Goal: Communication & Community: Answer question/provide support

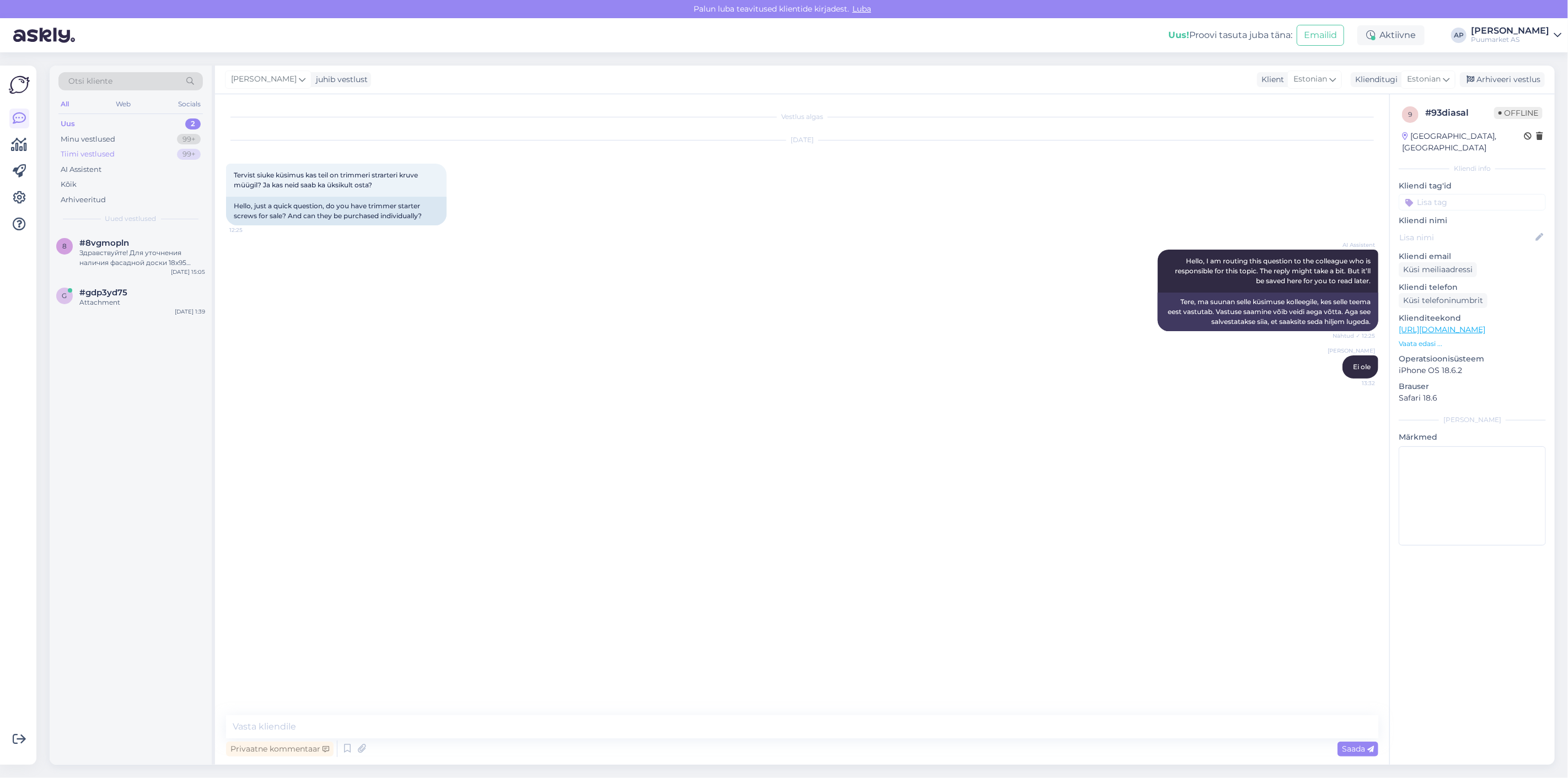
click at [118, 147] on div "Tiimi vestlused 99+" at bounding box center [131, 154] width 145 height 15
click at [109, 122] on div "Uus 2" at bounding box center [131, 124] width 145 height 15
click at [126, 262] on div "Здравствуйте! Для уточнения наличия фасадной доски 18x95 короче 5400 мм или воз…" at bounding box center [143, 258] width 126 height 20
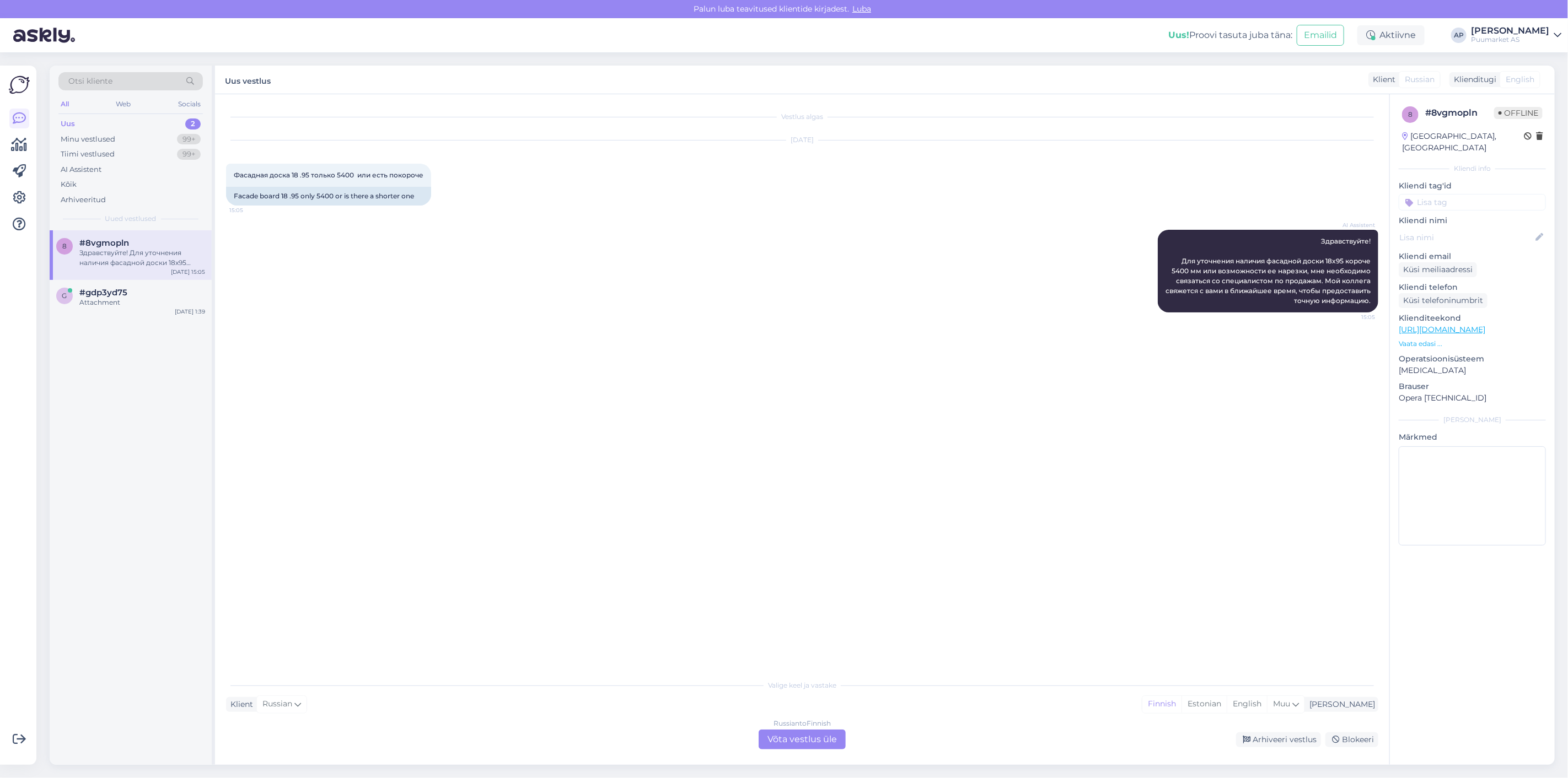
click at [803, 739] on div "Russian to Finnish Võta vestlus üle" at bounding box center [802, 740] width 87 height 20
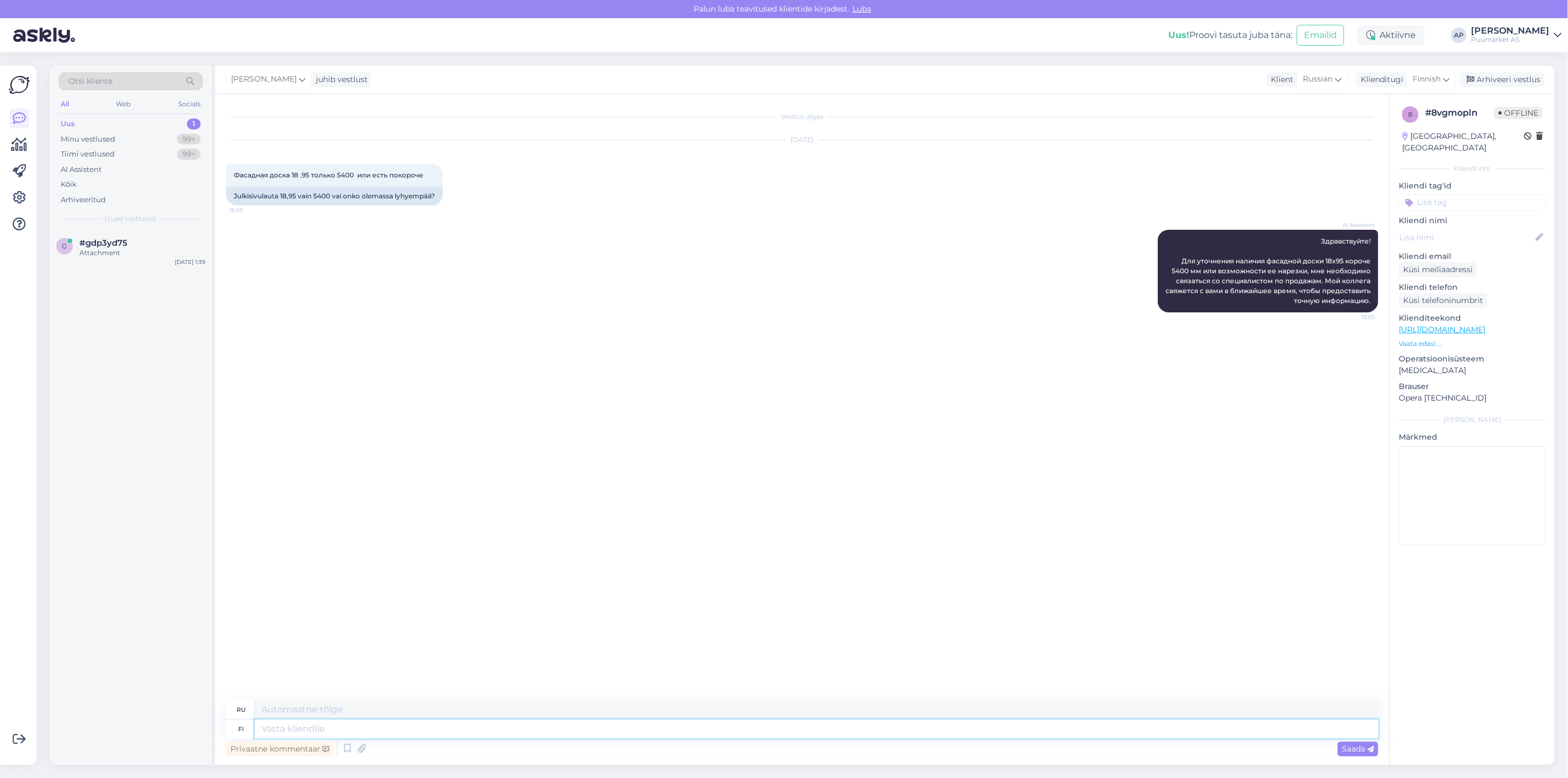
click at [808, 720] on textarea at bounding box center [816, 729] width 1124 height 19
paste textarea "[URL][DOMAIN_NAME]"
type textarea "[URL][DOMAIN_NAME]"
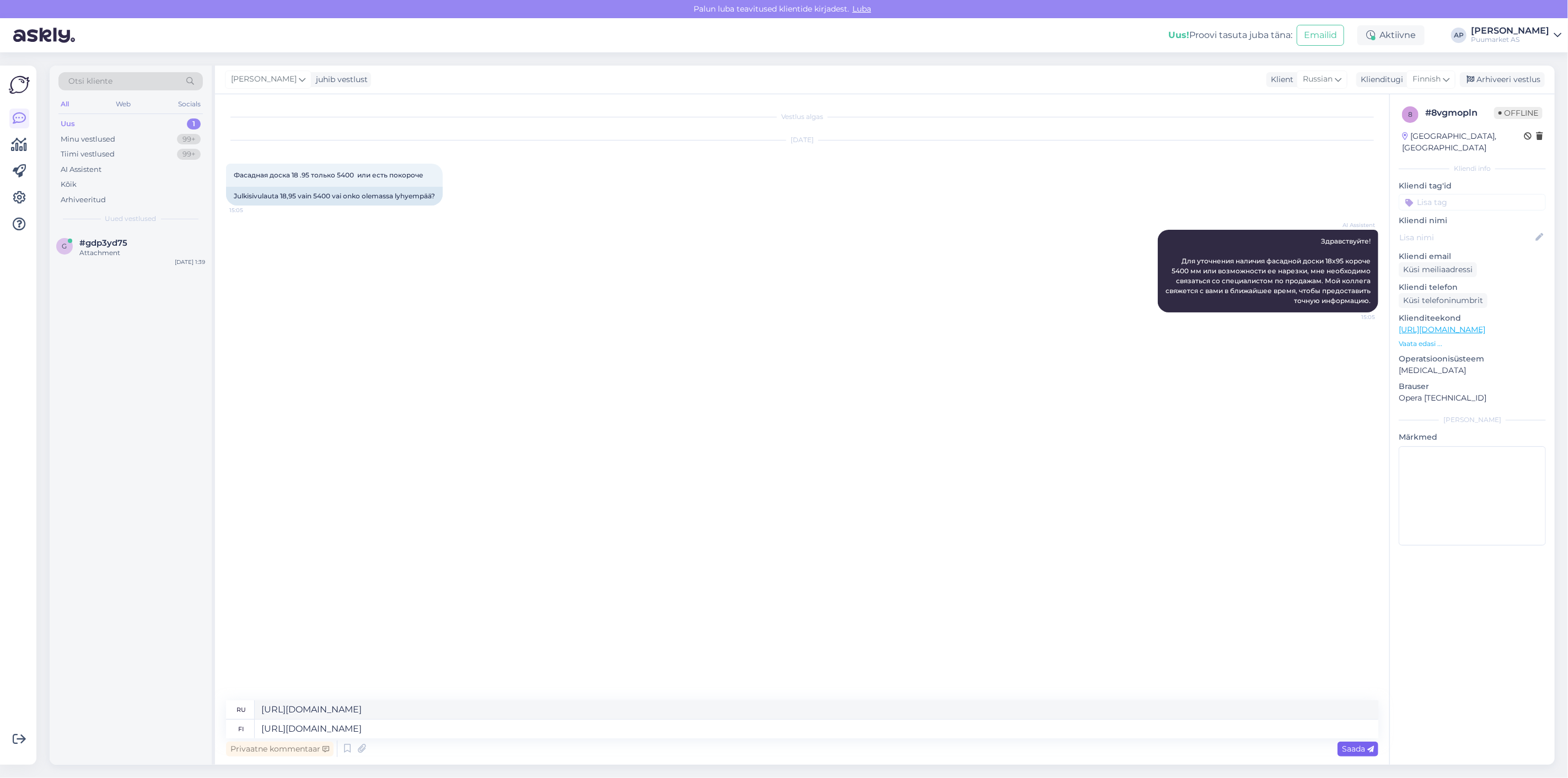
click at [1350, 749] on span "Saada" at bounding box center [1358, 749] width 32 height 10
click at [1018, 725] on textarea at bounding box center [816, 729] width 1124 height 19
type textarea "Its o"
type textarea "Его"
type textarea "Its only one"
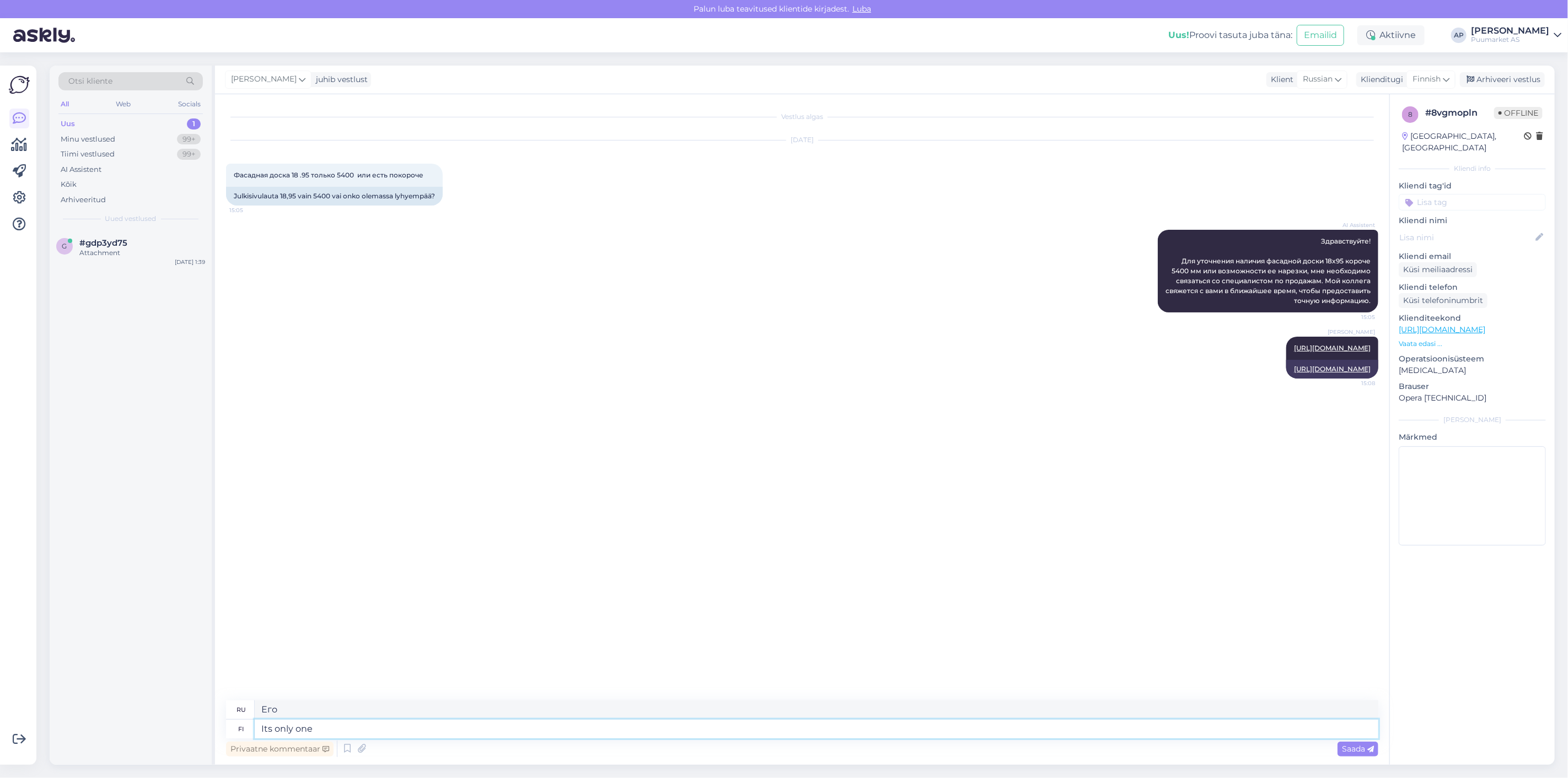
type textarea "Это единственный"
type textarea "Its only one i"
type textarea "Это только один"
type textarea "Its only one in s"
type textarea "Это единственный в своем роде"
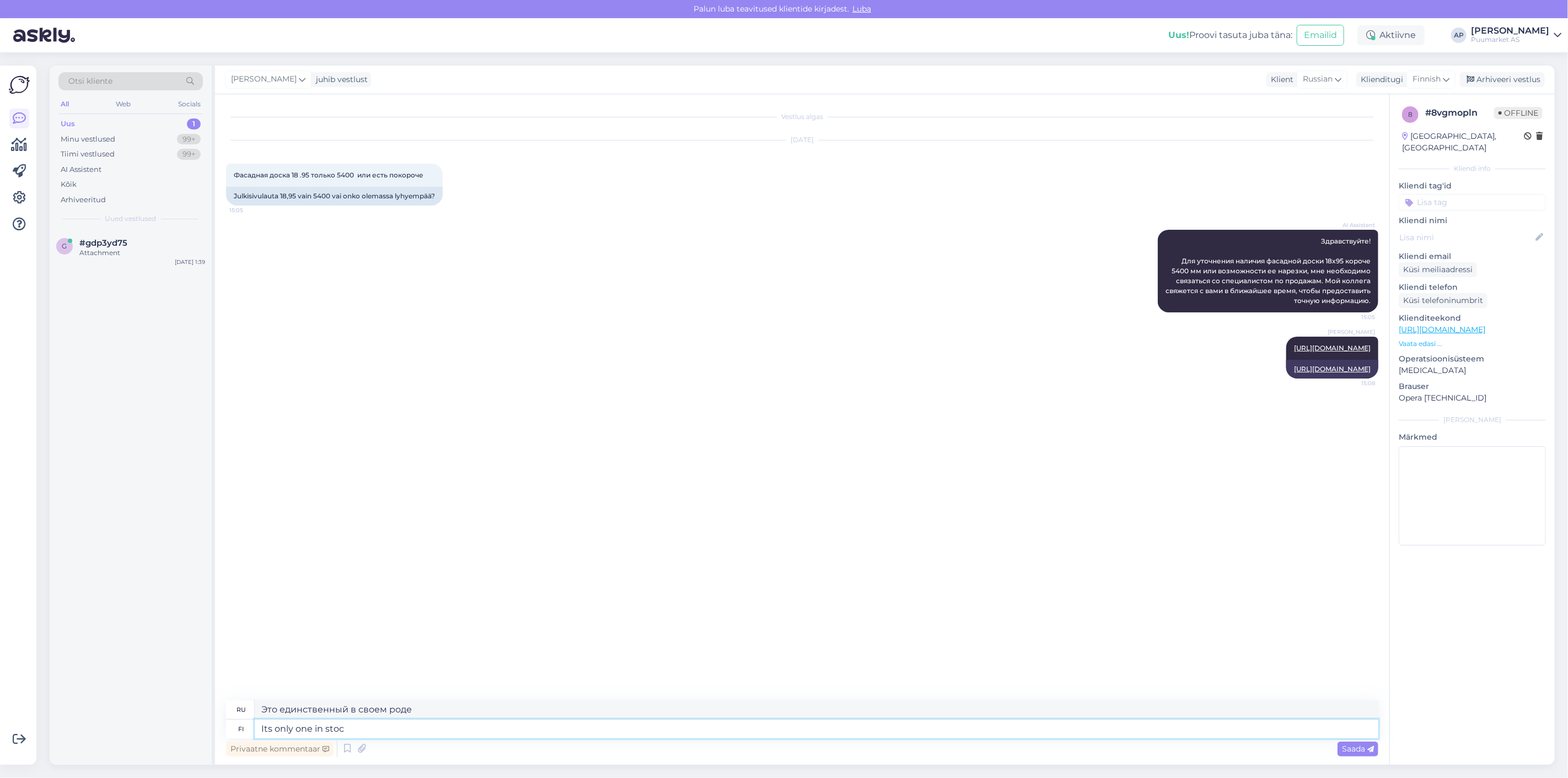
type textarea "Its only one in stock"
type textarea "Единственный в наличии."
type textarea "Its the only one in stock"
type textarea "Это единственный экземпляр в наличии."
click at [591, 730] on textarea "Its the only one in stock" at bounding box center [816, 729] width 1124 height 19
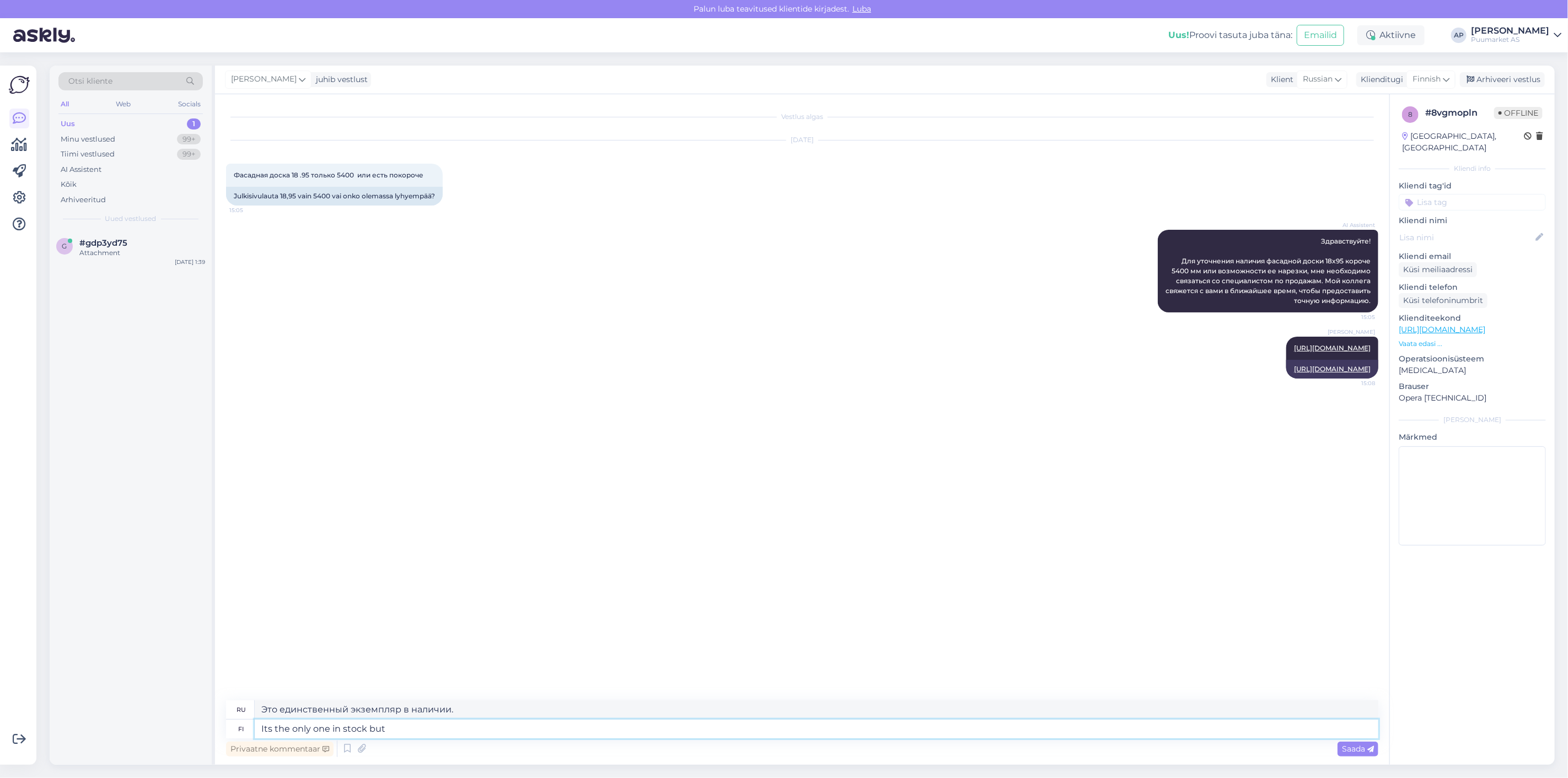
type textarea "Its the only one in stock but"
type textarea "Это единственный экземпляр в наличии, но"
type textarea "Its the only one"
type textarea "Это единственный экземпляр в наличии."
type textarea "Its the only on"
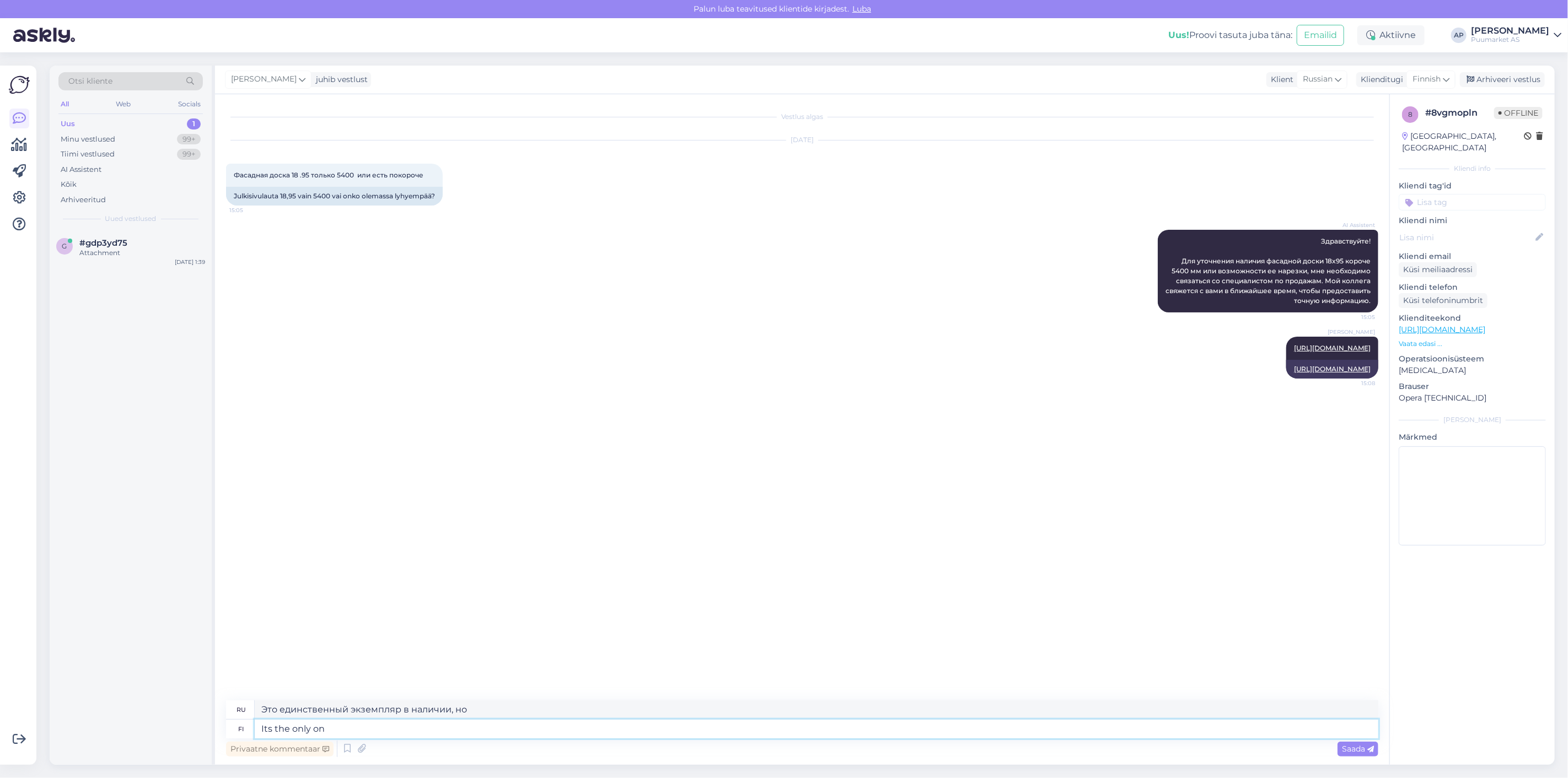
type textarea "Это единственный в своем роде."
type textarea "Its the only"
type textarea "Это единственный"
type textarea "Its th"
type textarea "Это единственное"
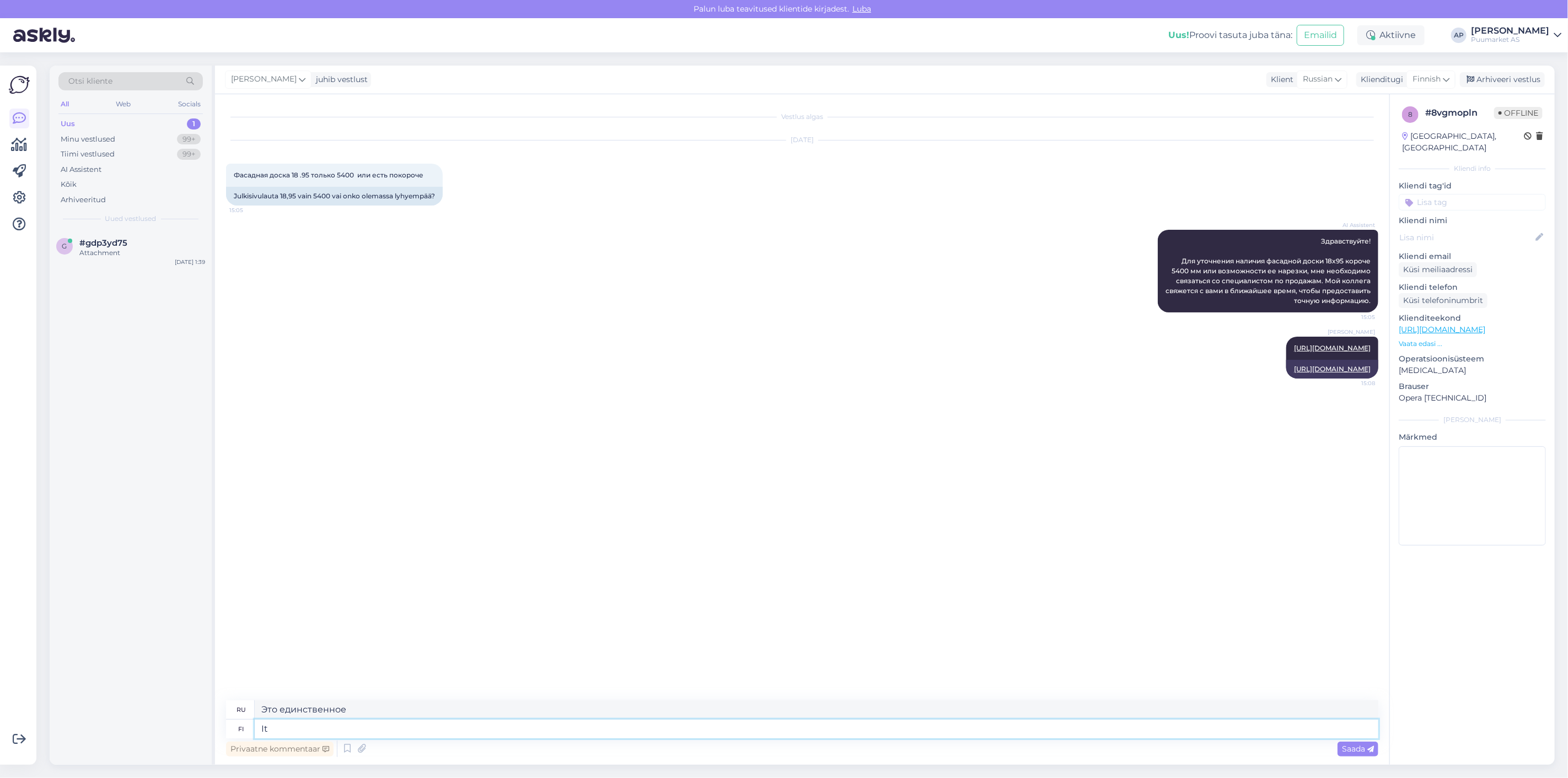
type textarea "I"
type textarea "Его"
type textarea "s"
type textarea "See"
type textarea "Видеть"
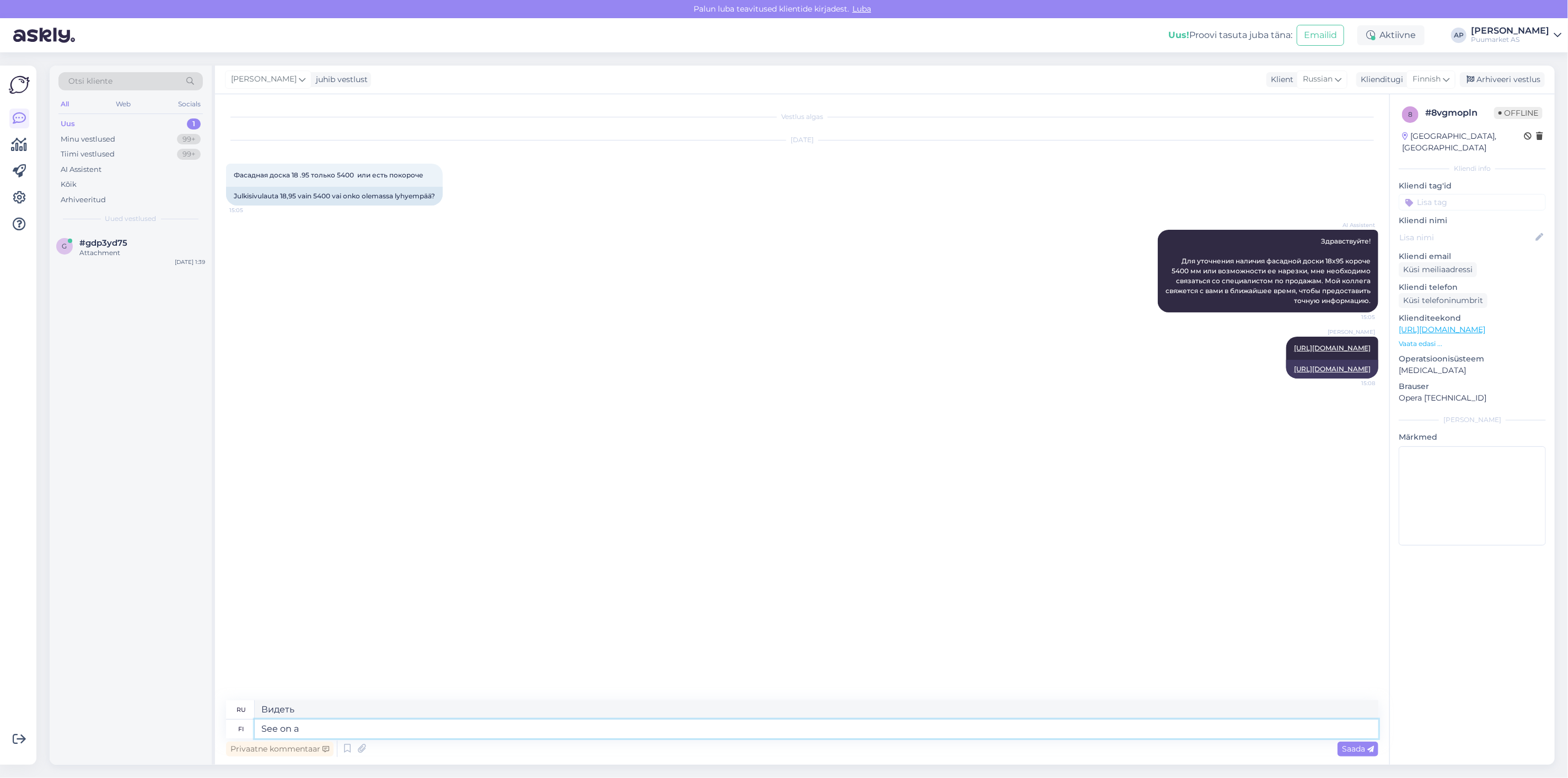
type textarea "See on ai"
type textarea "То есть"
type textarea "See on ainukene m"
type textarea "Это единственный"
type textarea "See on ainukene mis m"
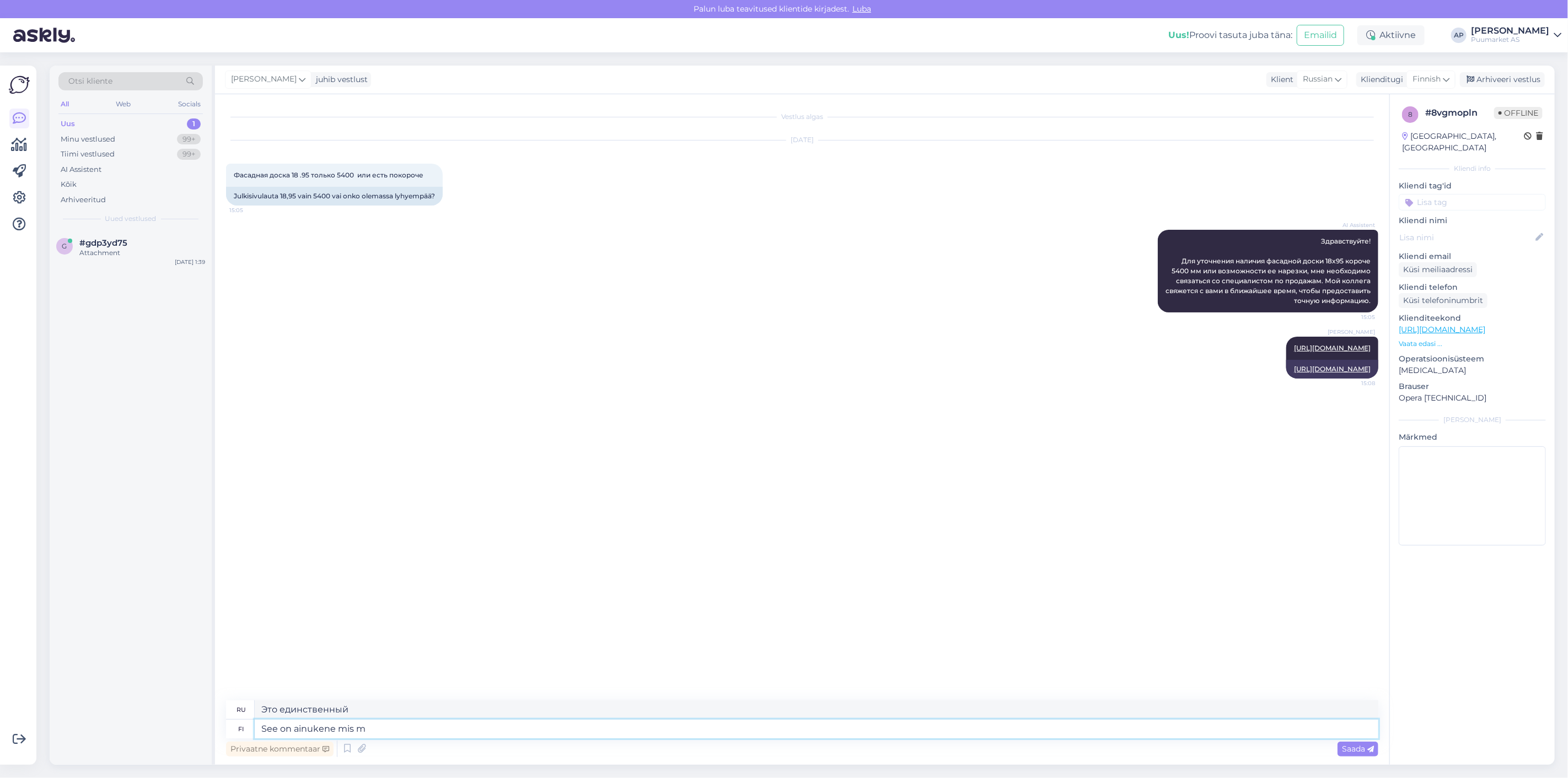
type textarea "Это единственное, что"
type textarea "See on ainukene mis meil l"
type textarea "Это единственное, что у нас есть."
type textarea "See on ainukene mis meil laos o"
type textarea "Это единственный экземпляр, который есть у нас на складе."
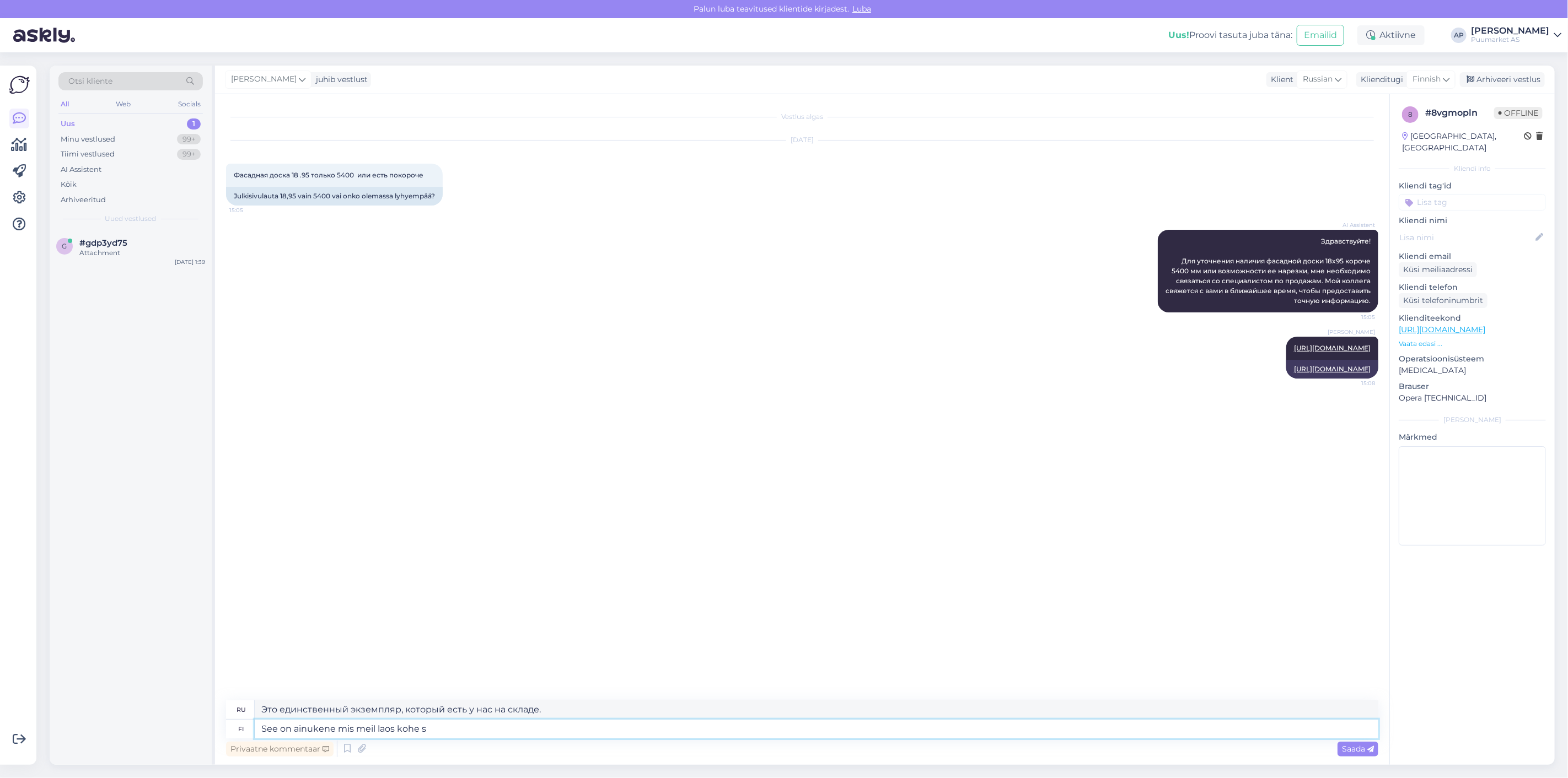
type textarea "See on ainukene mis meil laos kohe sa"
type textarea "На данный момент это единственный такой в ​​Лаосе."
type textarea "See on ainukene mis meil laos kohe saadaval on k"
type textarea "Это единственный доступный сейчас вариант в Лаосе."
type textarea "See on ainukene mis meil laos kohe saadaval on kuid on võimalik te"
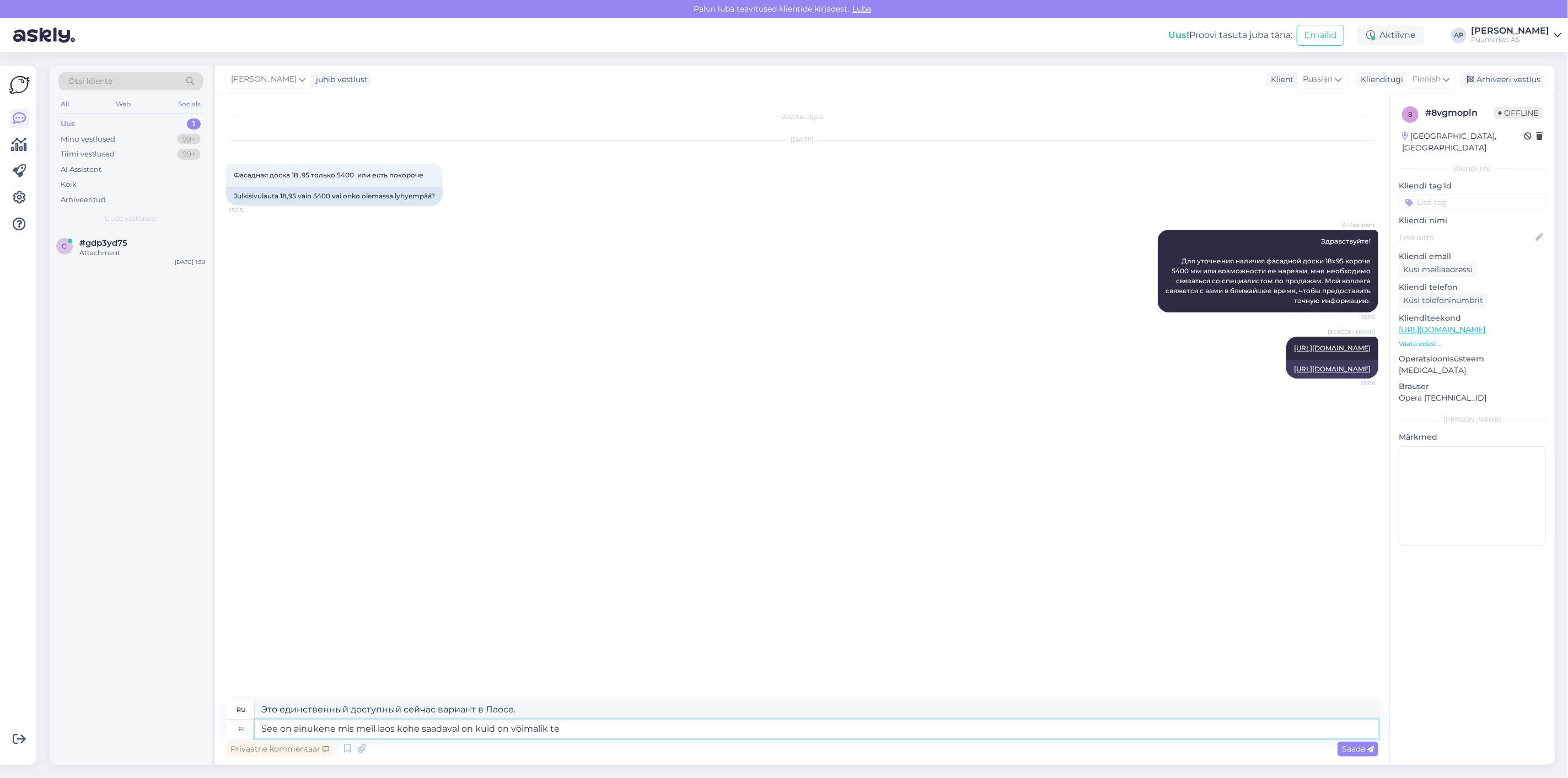
type textarea "На данный момент это единственный такой случай в Лаосе, но возможно,"
type textarea "See on ainukene mis meil laos kohe saadaval on kuid on võimalik tellida"
type textarea "На данный момент это единственный экземпляр, который есть в [GEOGRAPHIC_DATA], …"
type textarea "See on ainukene mis meil laos kohe saadaval on kuid on võimalik er"
type textarea "На данный момент это единственный такой случай в Лаосе, но возможно,"
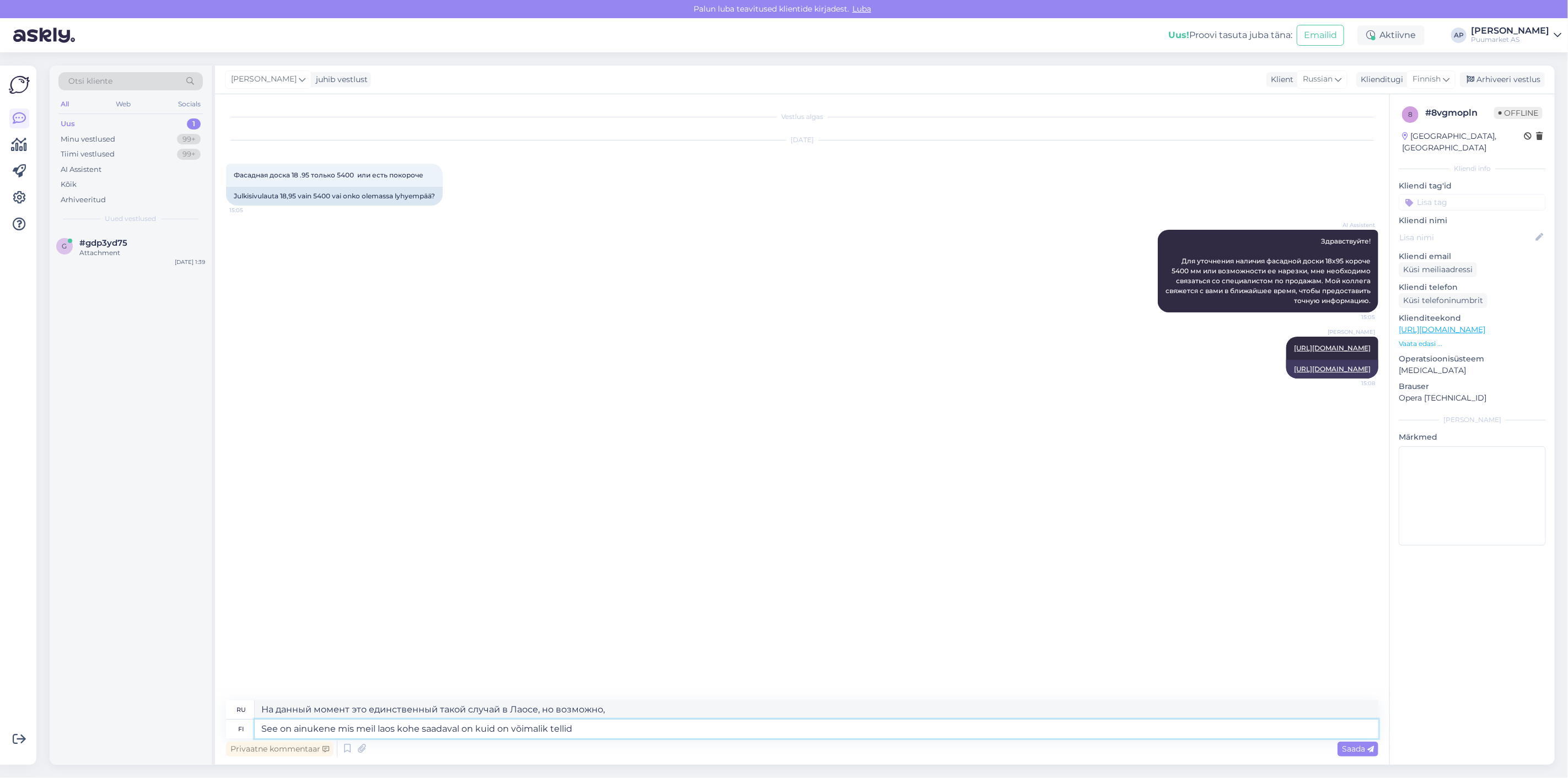
type textarea "See on ainukene mis meil laos kohe saadaval on kuid on võimalik tellida"
type textarea "На данный момент это единственный экземпляр, который есть в [GEOGRAPHIC_DATA], …"
type textarea "See on ainukene mis meil laos kohe saadaval on kuid on võimalik tellida ka"
type textarea "На данный момент это единственный экземпляр, который есть в Лаосе, но его также…"
type textarea "See on ainukene mis meil laos kohe saadaval on kuid on võimalik tellida ka lühe…"
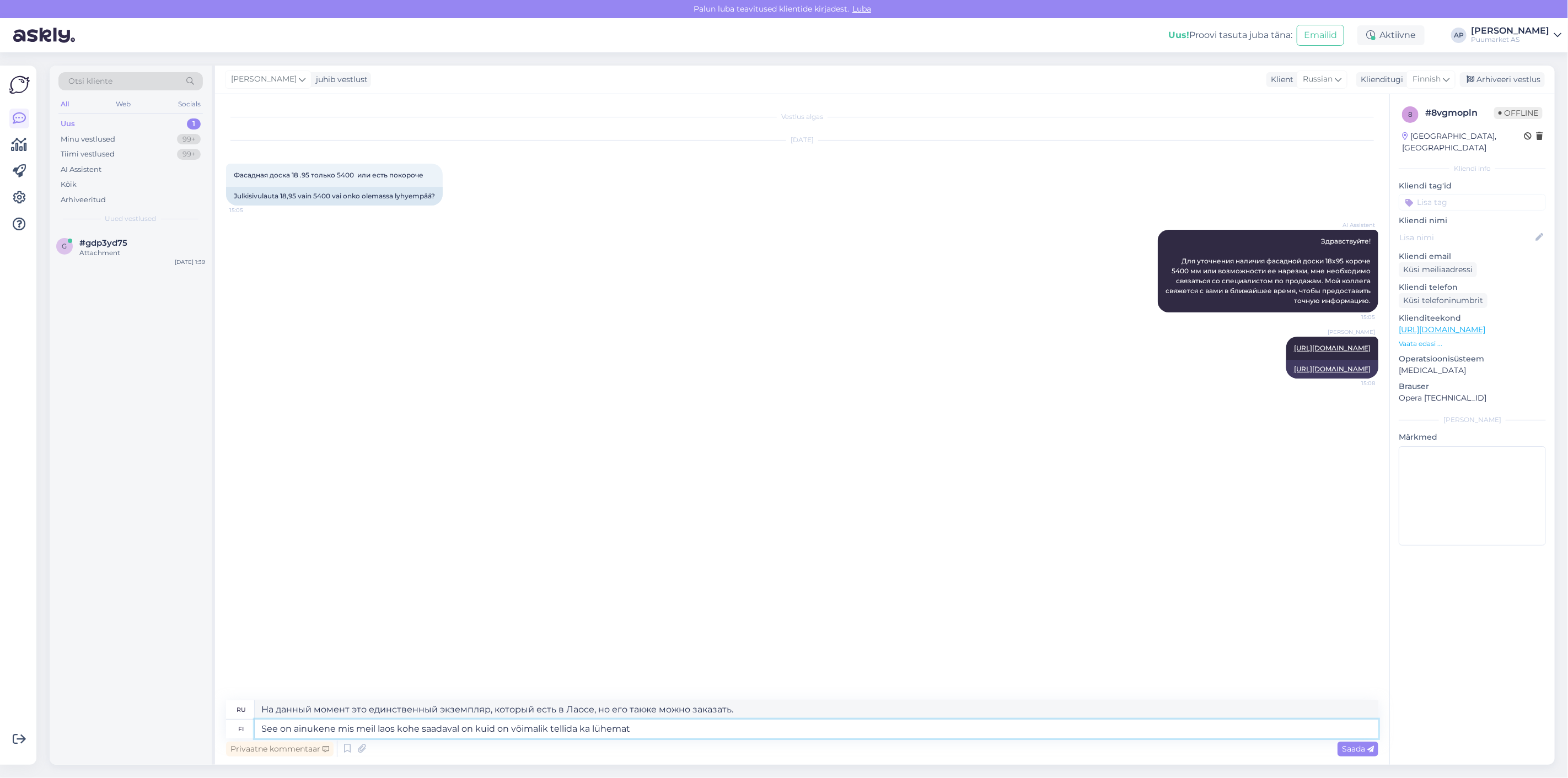
type textarea "На данный момент это единственный экземпляр, который есть в [GEOGRAPHIC_DATA], …"
type textarea "See on ainukene mis meil laos kohe saadaval on kuid on võimalik tellida ka lühe…"
type textarea "На данный момент это единственный доступный размер в Лаосе, но можно заказать и…"
type textarea "See on ainukene mis meil laos kohe saadaval on kuid on võimalik tellida ka lühe…"
type textarea "Это единственный размер, который сейчас доступен в Лаосе, но можно заказать и б…"
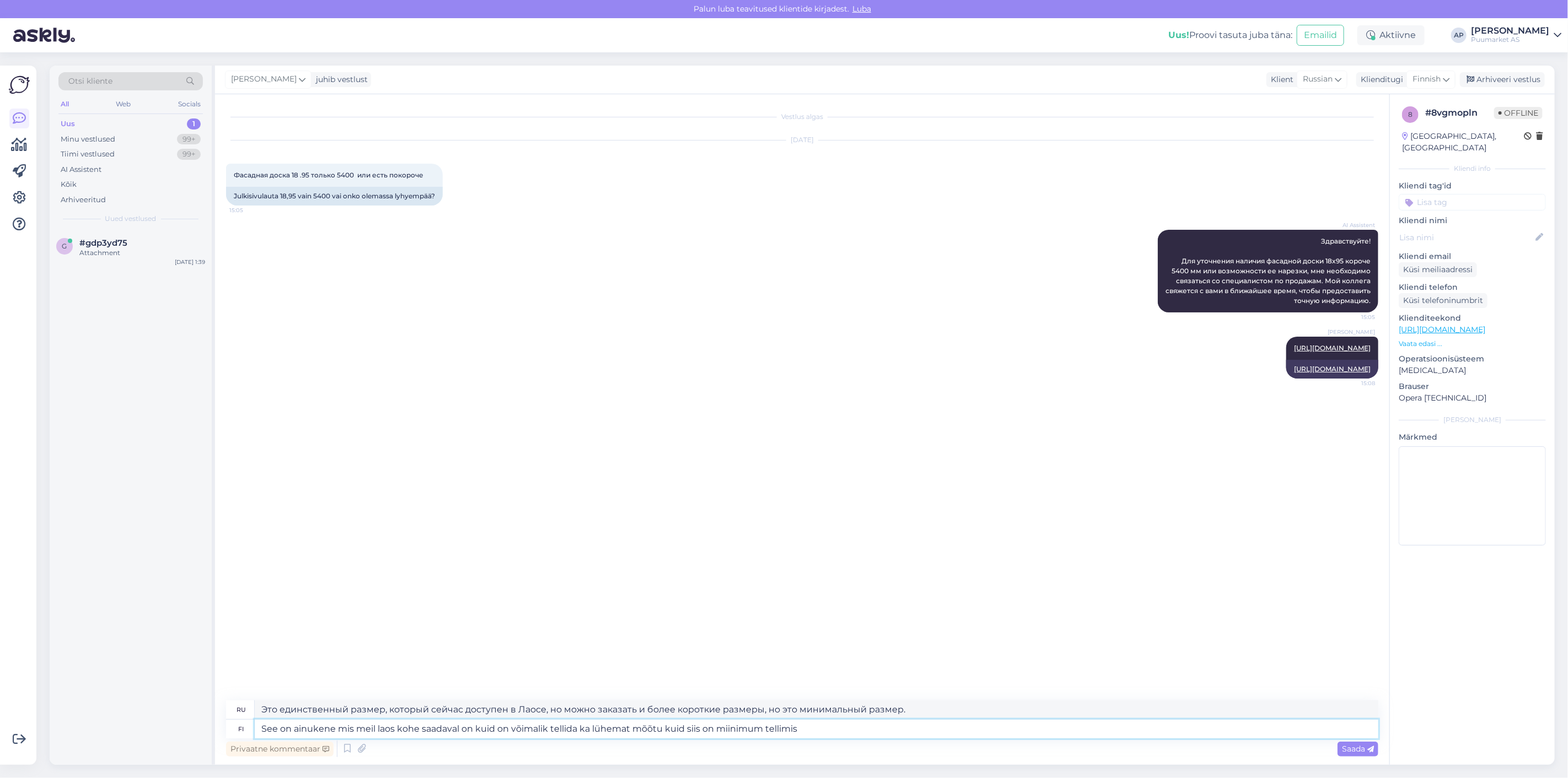
type textarea "See on ainukene mis meil laos kohe saadaval on kuid on võimalik tellida ka lühe…"
type textarea "На данный момент это единственный экземпляр, который есть в [GEOGRAPHIC_DATA], …"
type textarea "See on ainukene mis meil laos kohe saadaval on kuid on võimalik tellida ka lühe…"
type textarea "На данный момент это единственный экземпляр, который есть в наличии в Лаосе, но…"
type textarea "See on ainukene mis meil laos kohe saadaval on kuid on võimalik tellida ka lühe…"
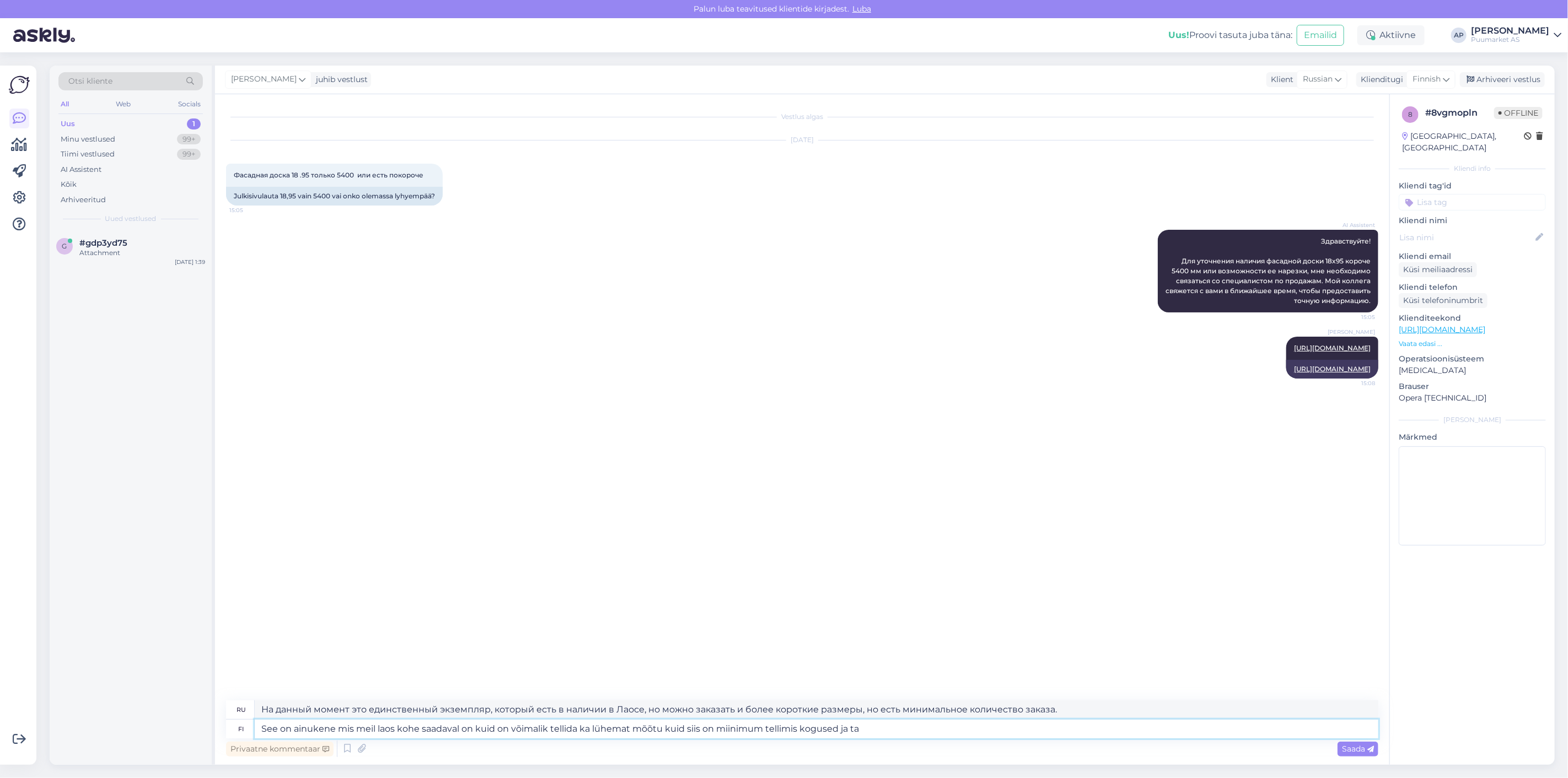
type textarea "Это единственный экземпляр, который есть в наличии в Лаосе на данный момент, но…"
type textarea "See on ainukene mis meil laos kohe saadaval on kuid on võimalik tellida ka lühe…"
type textarea "Это единственный экземпляр, который есть в наличии в Лаосе на данный момент, но…"
type textarea "See on ainukene mis meil laos kohe saadaval on kuid on võimalik tellida ka lühe…"
type textarea "На данный момент это единственный доступный размер в Лаосе, но можно заказать и…"
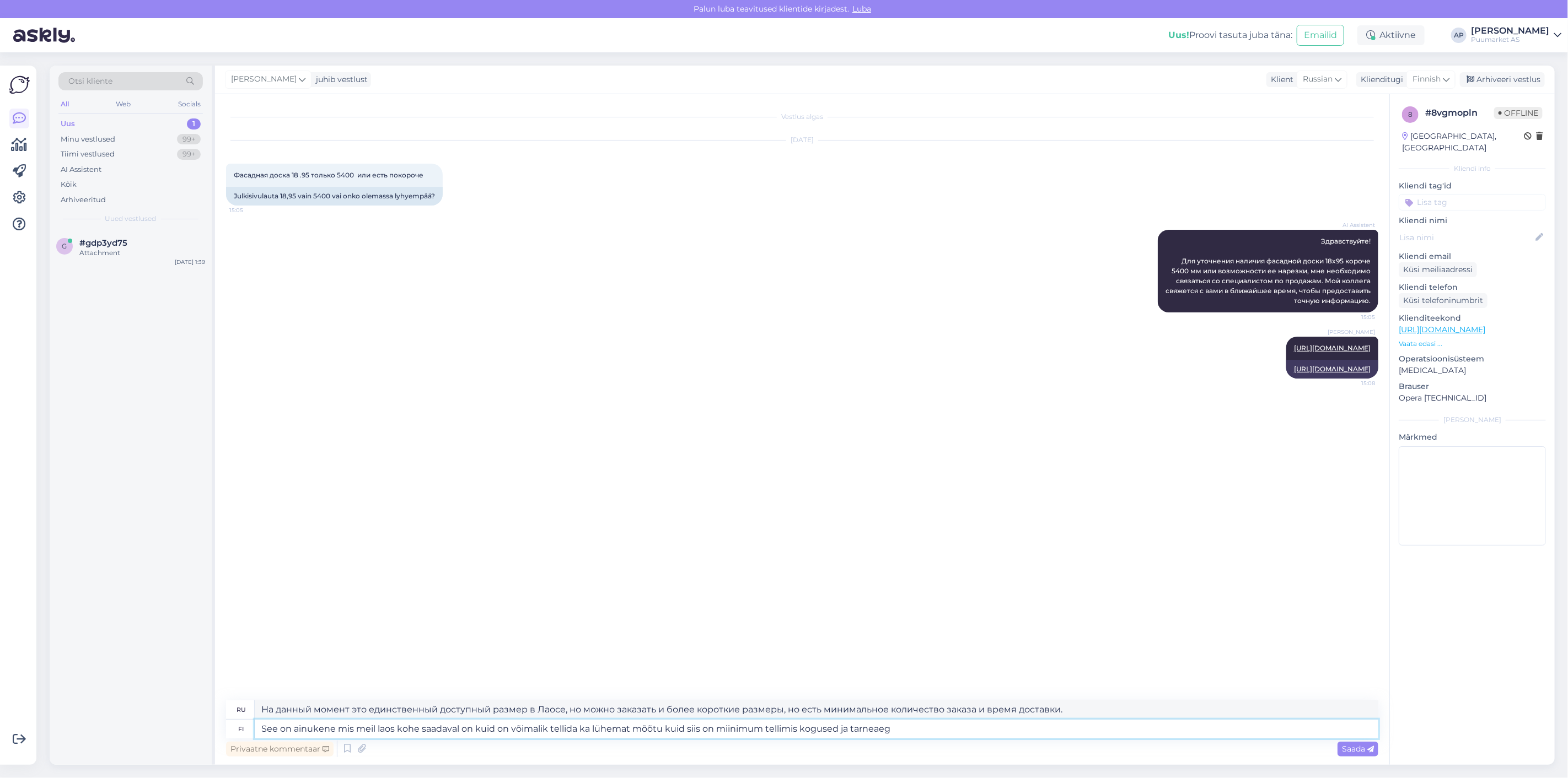
type textarea "See on ainukene mis meil laos kohe saadaval on kuid on võimalik tellida ka lühe…"
type textarea "На данный момент это единственный размер, который есть в наличии в [GEOGRAPHIC_…"
drag, startPoint x: 915, startPoint y: 730, endPoint x: 14, endPoint y: 673, distance: 902.8
click at [14, 673] on div "Võimalused Veendu, et Askly loob sulle väärtust. Sulge Ühenda FB ja IG sõnumid …" at bounding box center [784, 415] width 1568 height 726
type textarea "See on ainukene mis meil laos kohe saadaval on kuid on võimalik tellida ka lühe…"
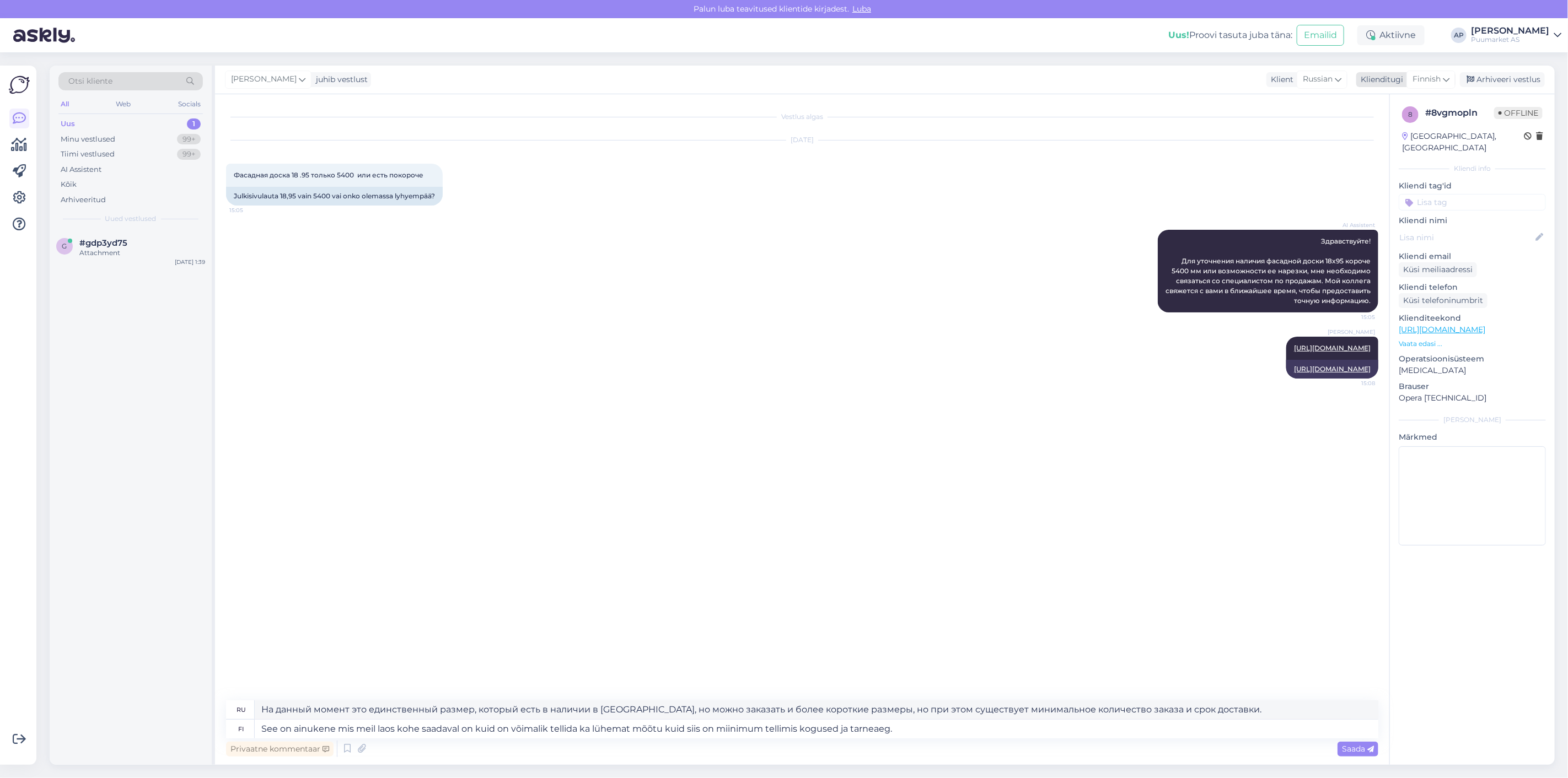
click at [1417, 74] on span "Finnish" at bounding box center [1427, 79] width 28 height 12
type input "est"
click at [1395, 127] on link "Estonian" at bounding box center [1406, 128] width 121 height 17
type textarea "На данный момент это единственный экземпляр, который есть у нас на складе, но в…"
click at [949, 733] on textarea "See on ainukene mis meil laos kohe saadaval on kuid on võimalik tellida ka lühe…" at bounding box center [816, 729] width 1124 height 19
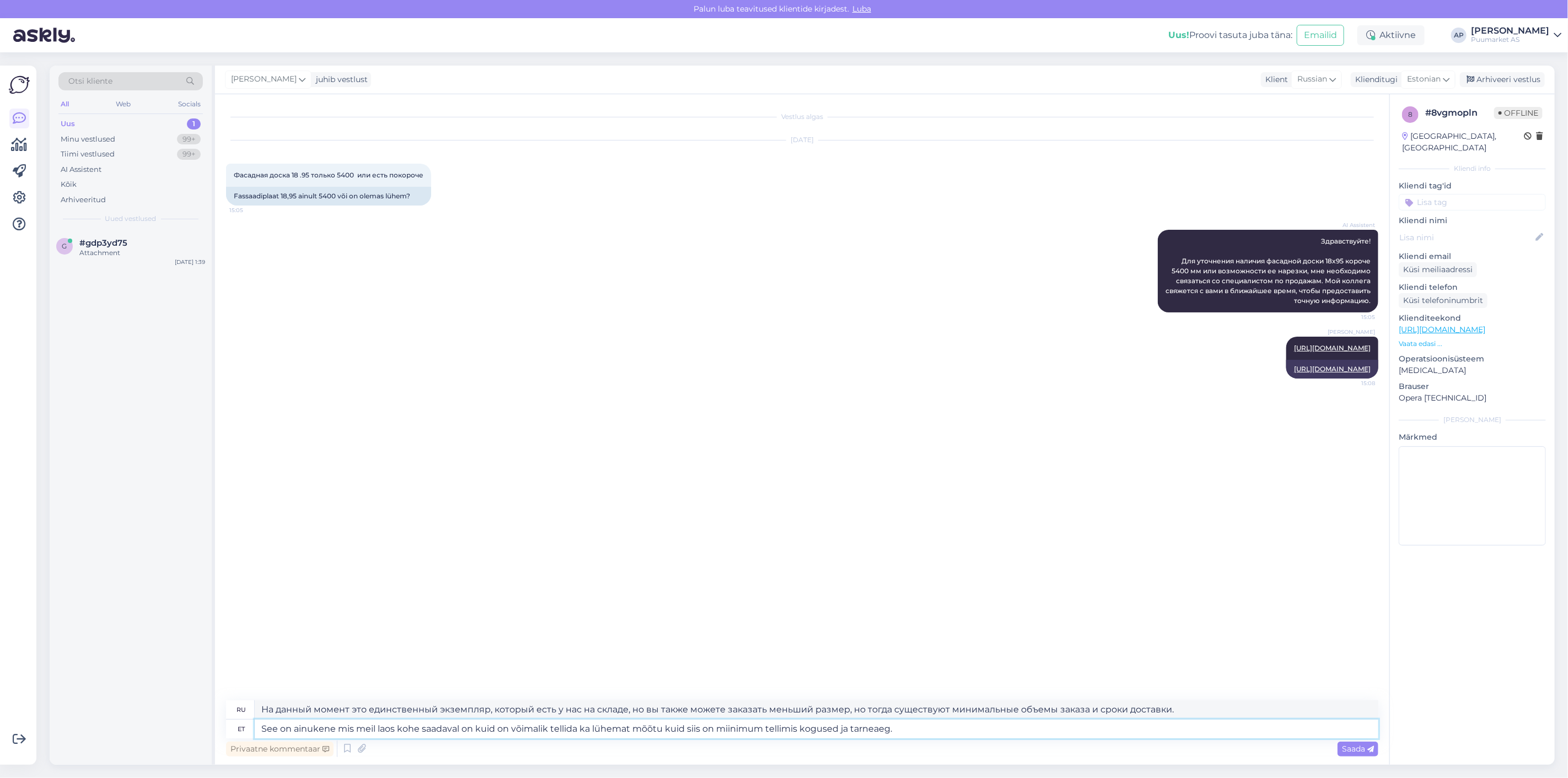
drag, startPoint x: 928, startPoint y: 731, endPoint x: 0, endPoint y: 702, distance: 928.5
click at [0, 709] on div "Võimalused Veendu, et Askly loob sulle väärtust. Sulge Ühenda FB ja IG sõnumid …" at bounding box center [784, 415] width 1568 height 726
paste textarea "s, mis meil kohe laos saadaval on, kuid on võimalik tellida ka lühemat mõõtu. S…"
type textarea "See on ainus, mis meil kohe laos saadaval on, kuid on võimalik tellida ka lühem…"
type textarea "На данный момент это единственный экземпляр, который есть в наличии, но вы такж…"
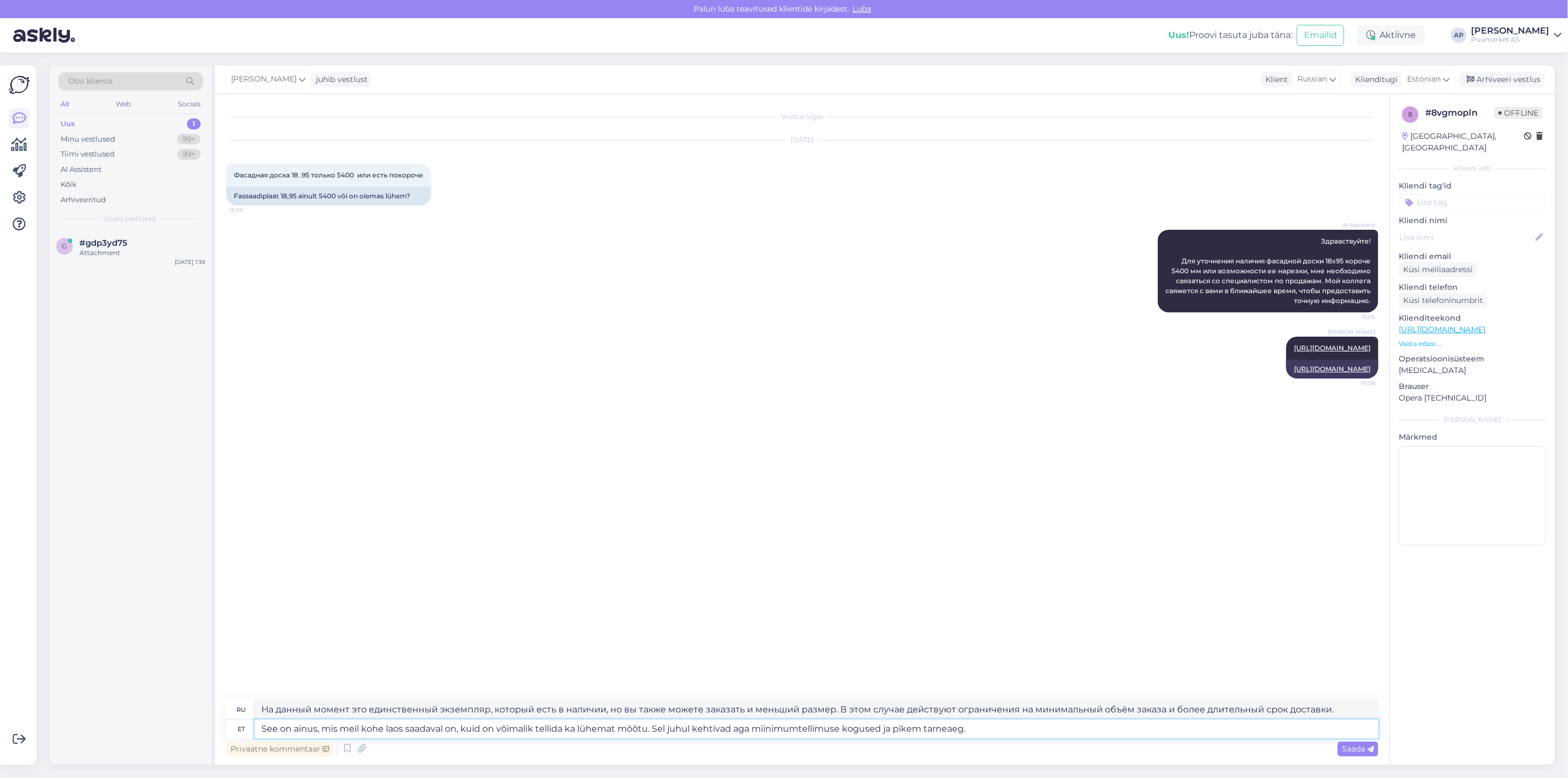
click at [924, 733] on textarea "See on ainus, mis meil kohe laos saadaval on, kuid on võimalik tellida ka lühem…" at bounding box center [816, 729] width 1124 height 19
type textarea "See on ainus, mis meil kohe laos saadaval on, kuid on võimalik tellida ka lühem…"
click at [1353, 751] on span "Saada" at bounding box center [1358, 749] width 32 height 10
type textarea "На данный момент это единственный экземпляр, который есть в наличии, но вы такж…"
click at [1343, 749] on span "Saada" at bounding box center [1358, 749] width 32 height 10
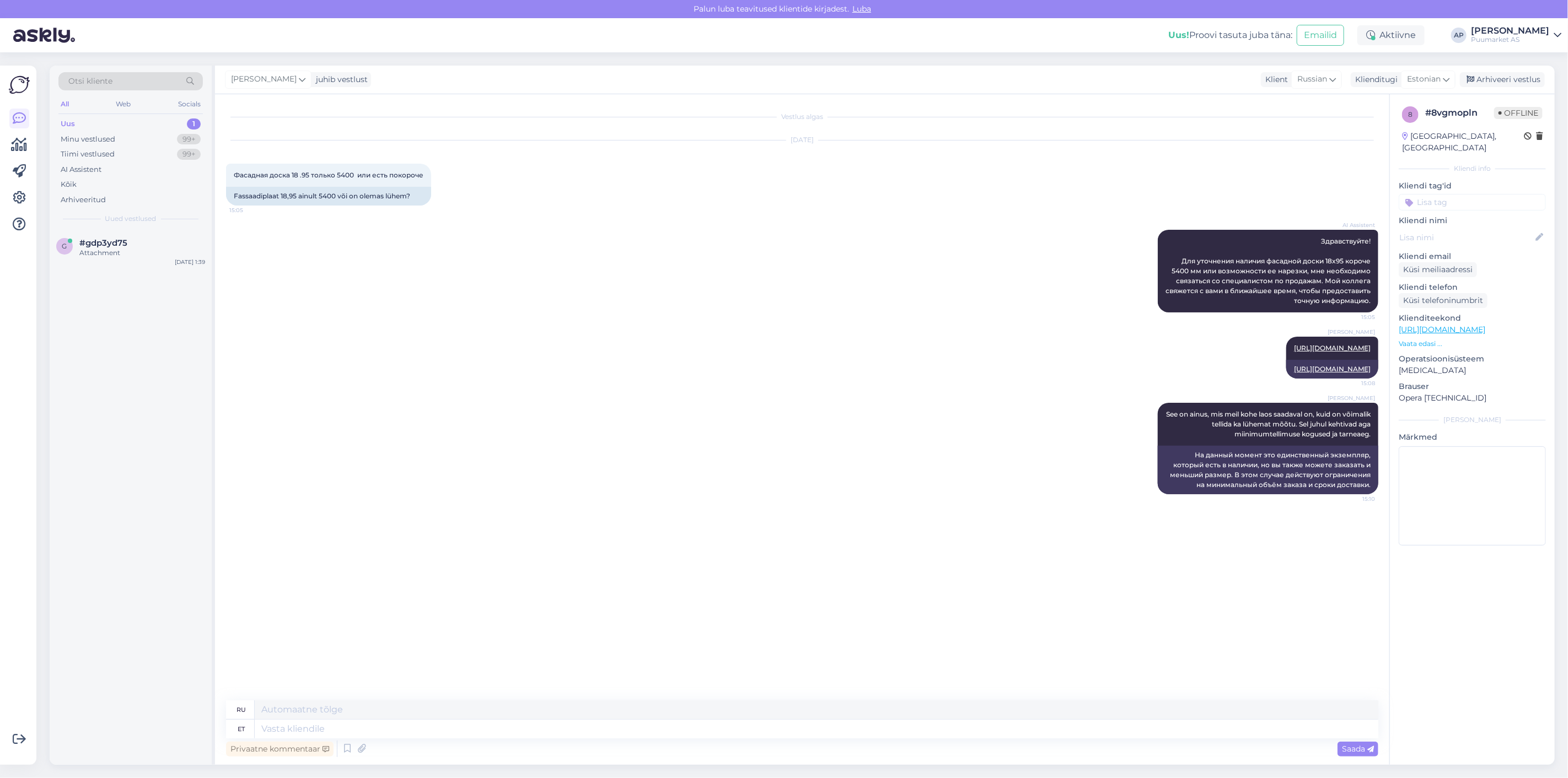
click at [657, 575] on div "Vestlus algas [DATE] Фасадная доска 18 .95 только 5400 или есть покороче 15:05 …" at bounding box center [807, 398] width 1162 height 585
click at [129, 250] on div "Attachment" at bounding box center [143, 253] width 126 height 10
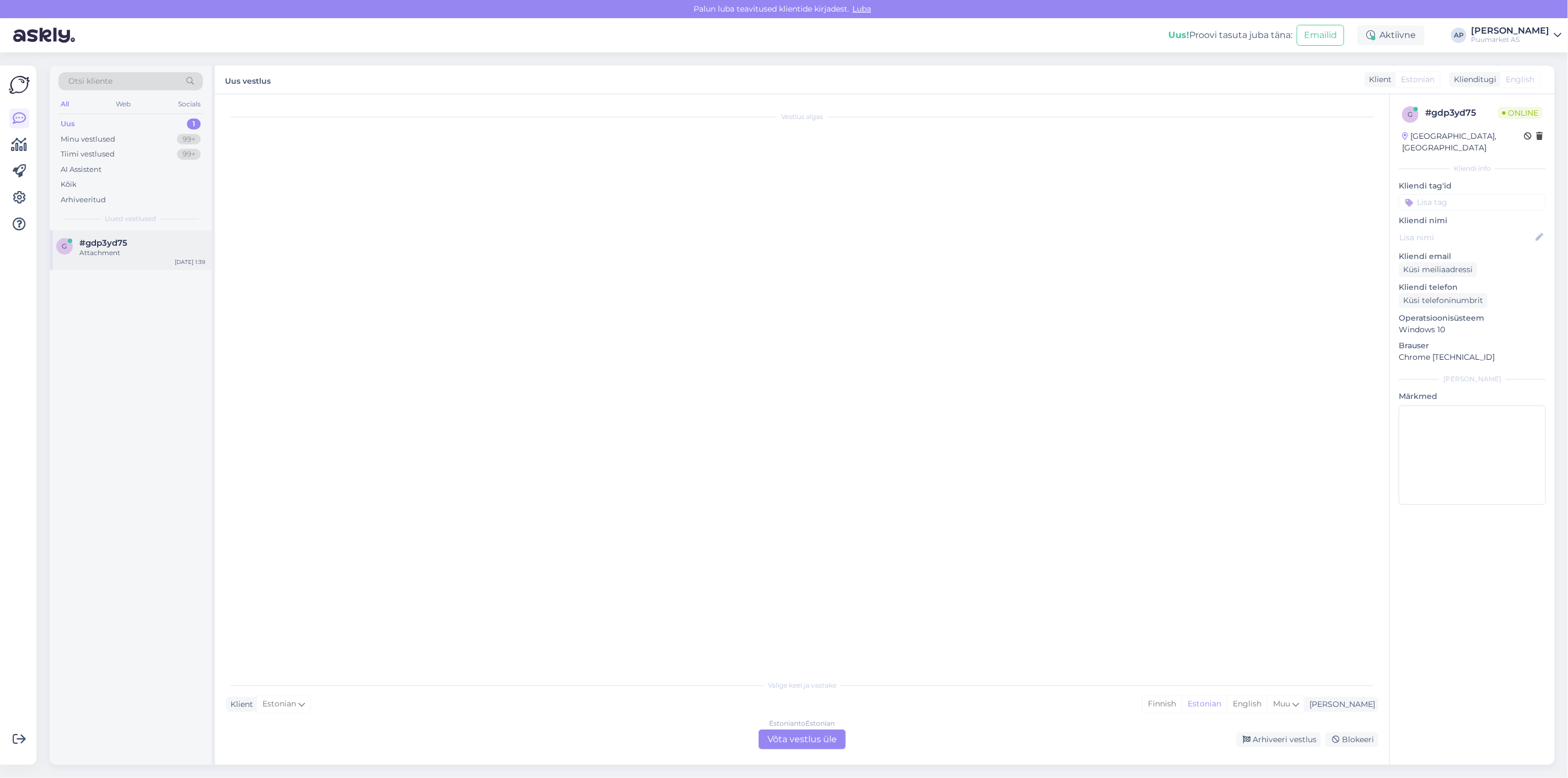
click at [78, 246] on div "g #gdp3yd75 Attachment" at bounding box center [130, 248] width 149 height 20
click at [811, 743] on div "Estonian to Estonian Võta vestlus üle" at bounding box center [802, 740] width 87 height 20
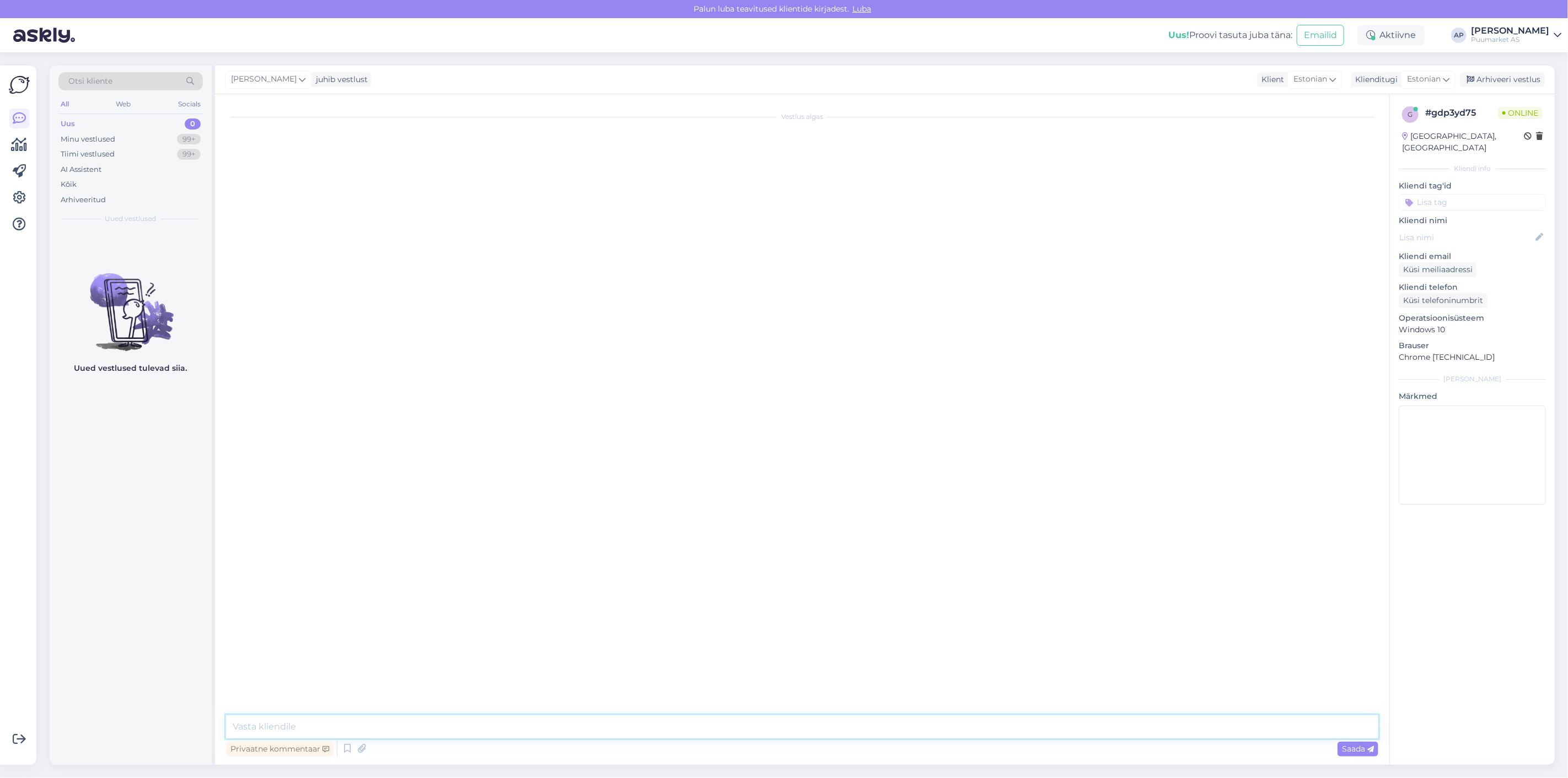
click at [755, 723] on textarea at bounding box center [802, 726] width 1153 height 23
click at [348, 743] on icon at bounding box center [347, 749] width 13 height 17
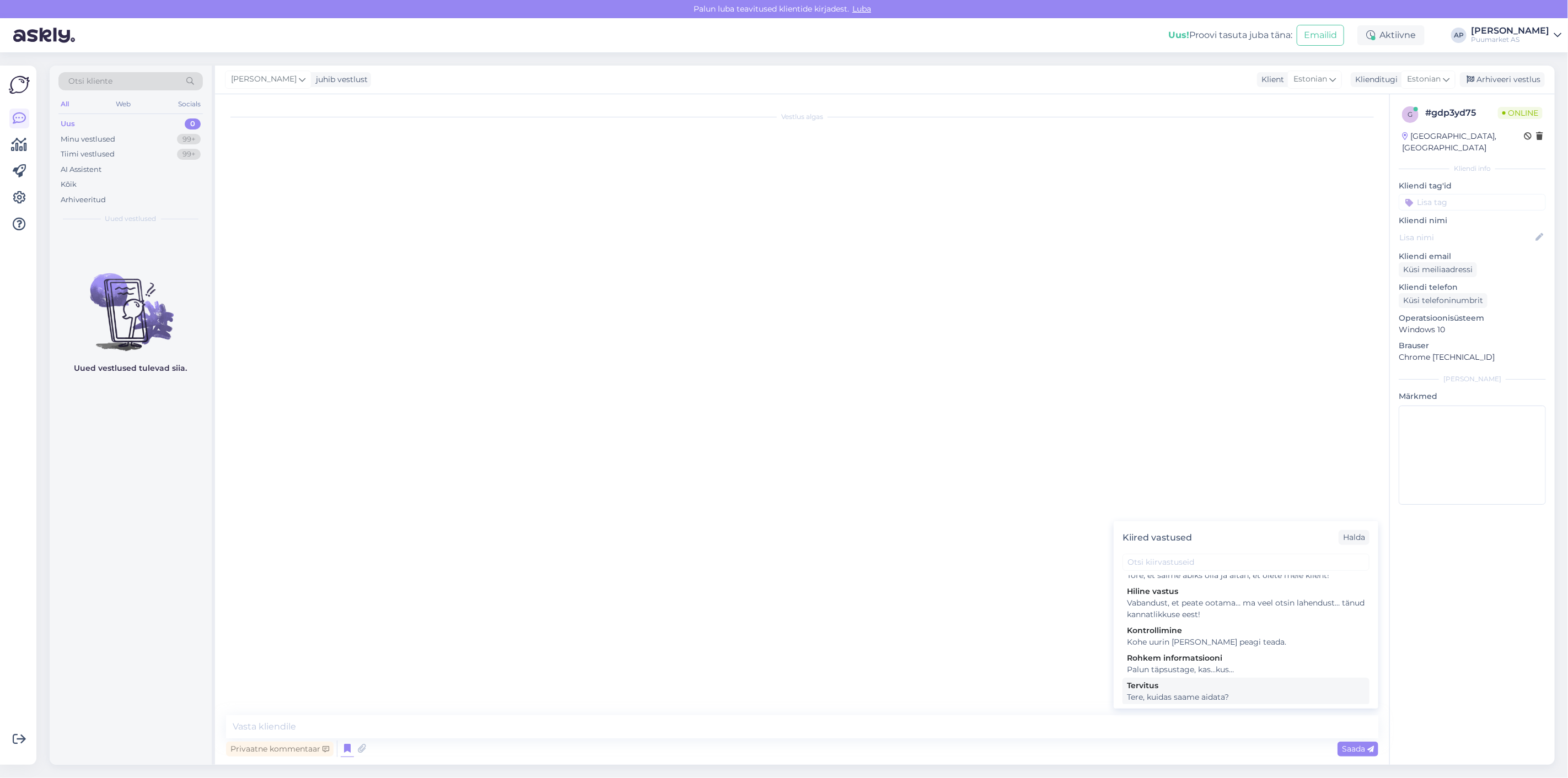
click at [1186, 684] on div "Tervitus" at bounding box center [1246, 686] width 238 height 12
type textarea "Tere, kuidas saame aidata?"
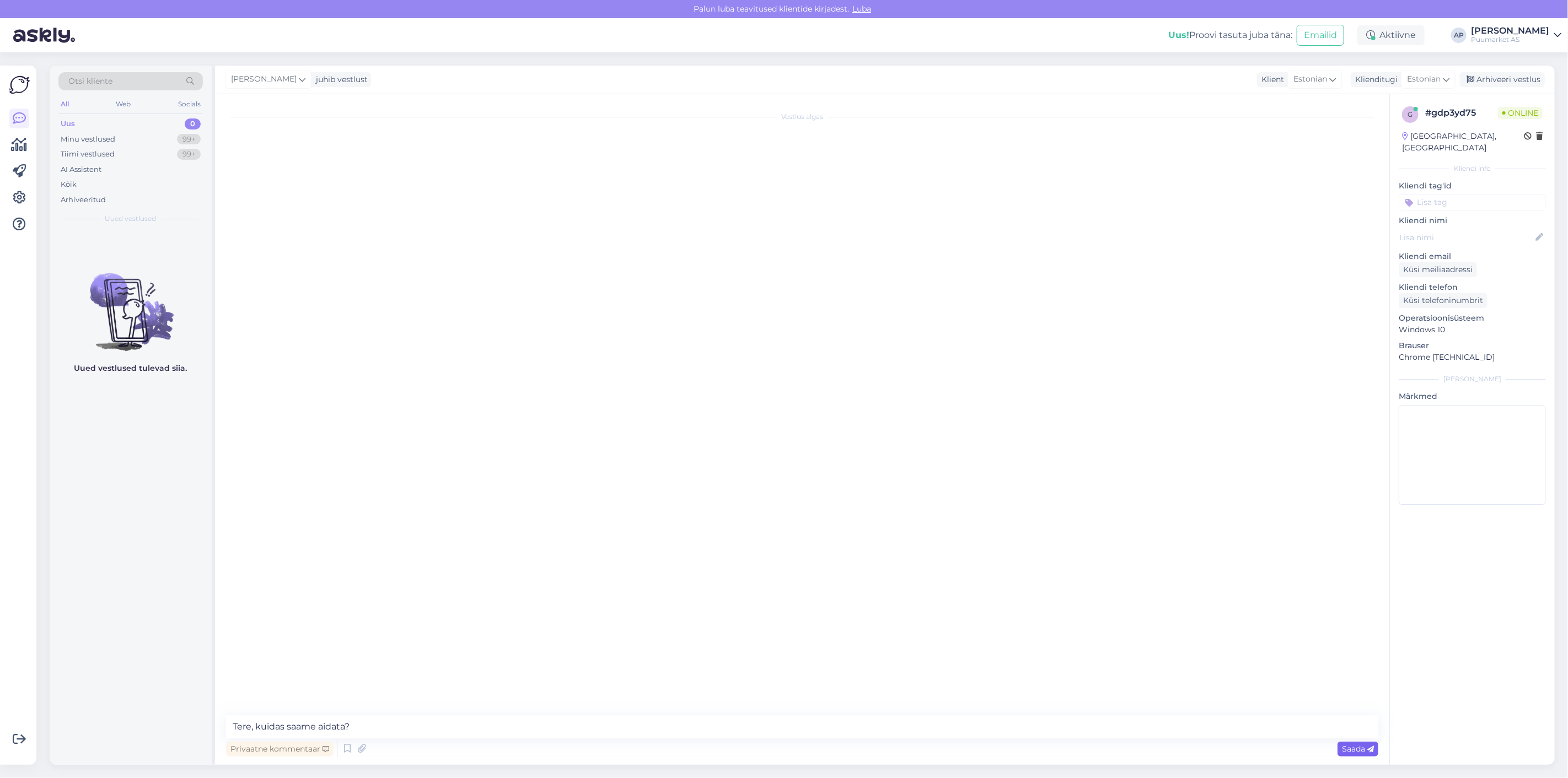
click at [1353, 751] on span "Saada" at bounding box center [1358, 749] width 32 height 10
click at [835, 542] on div "Vestlus algas [DATE] [PERSON_NAME], kuidas saame aidata? 15:11" at bounding box center [807, 405] width 1162 height 600
